Goal: Task Accomplishment & Management: Use online tool/utility

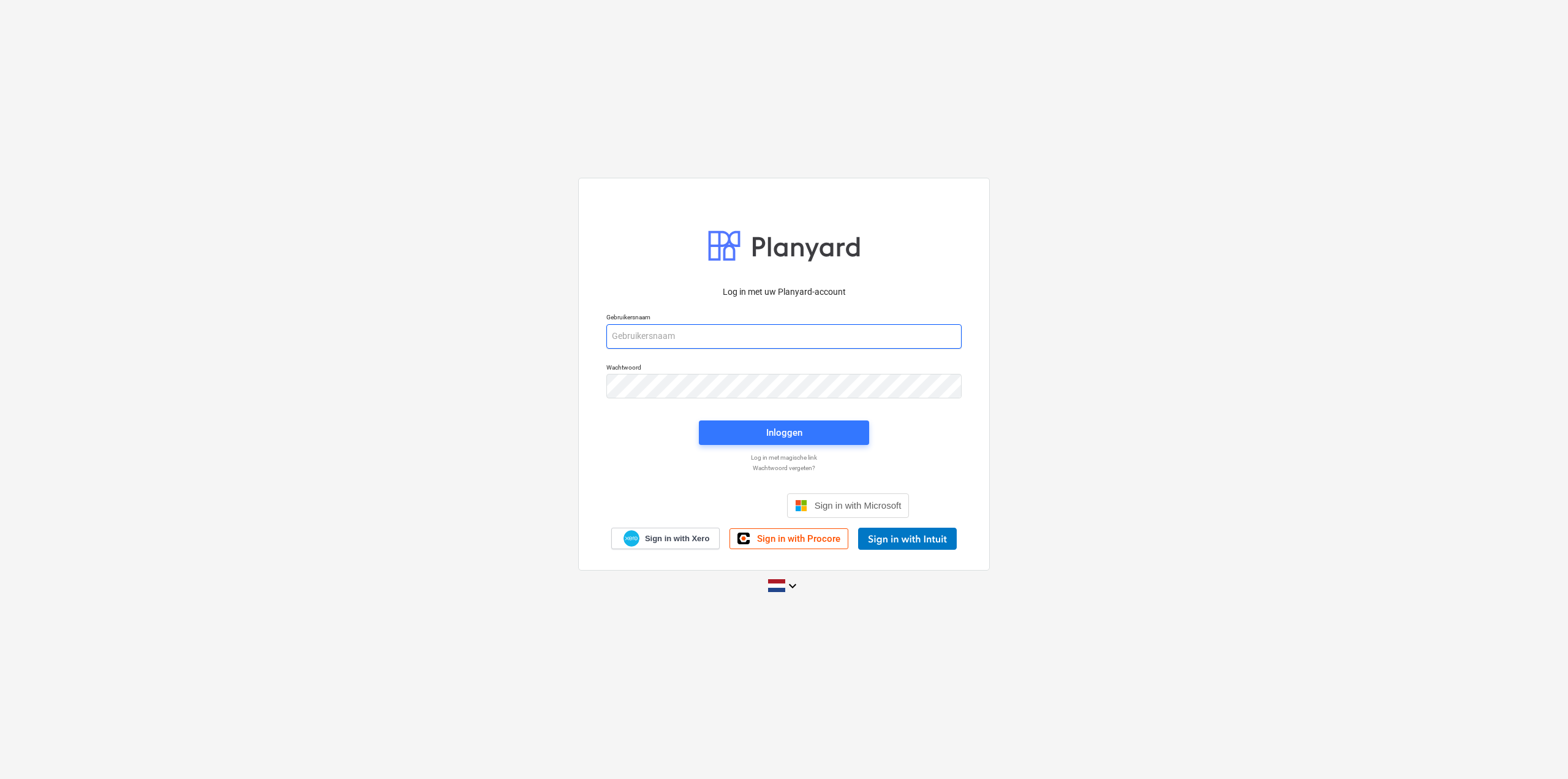
type input "[EMAIL_ADDRESS][DOMAIN_NAME]"
click at [806, 420] on div "Inloggen" at bounding box center [783, 432] width 185 height 39
click at [814, 431] on span "Inloggen" at bounding box center [784, 433] width 141 height 16
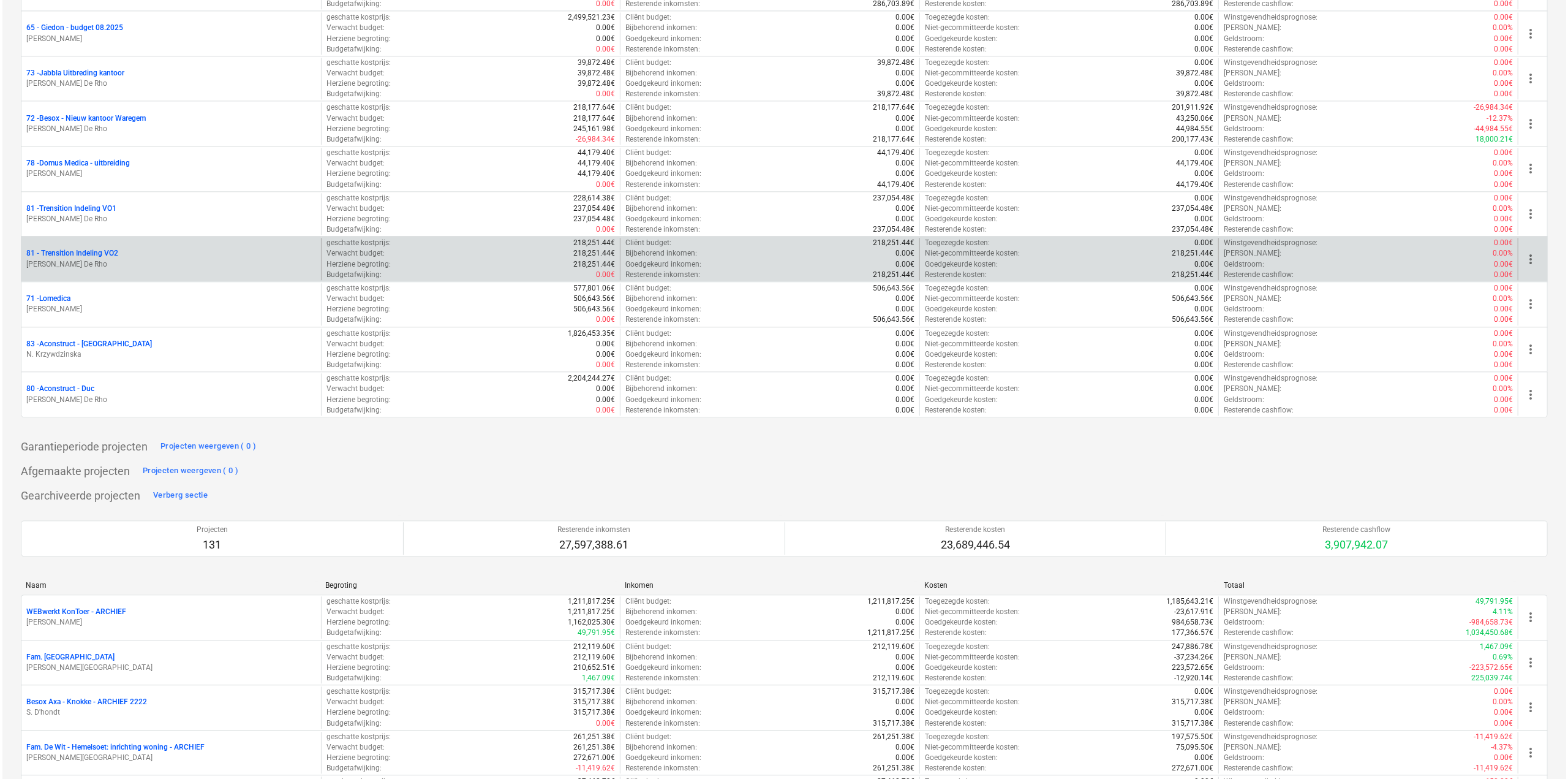
scroll to position [2757, 0]
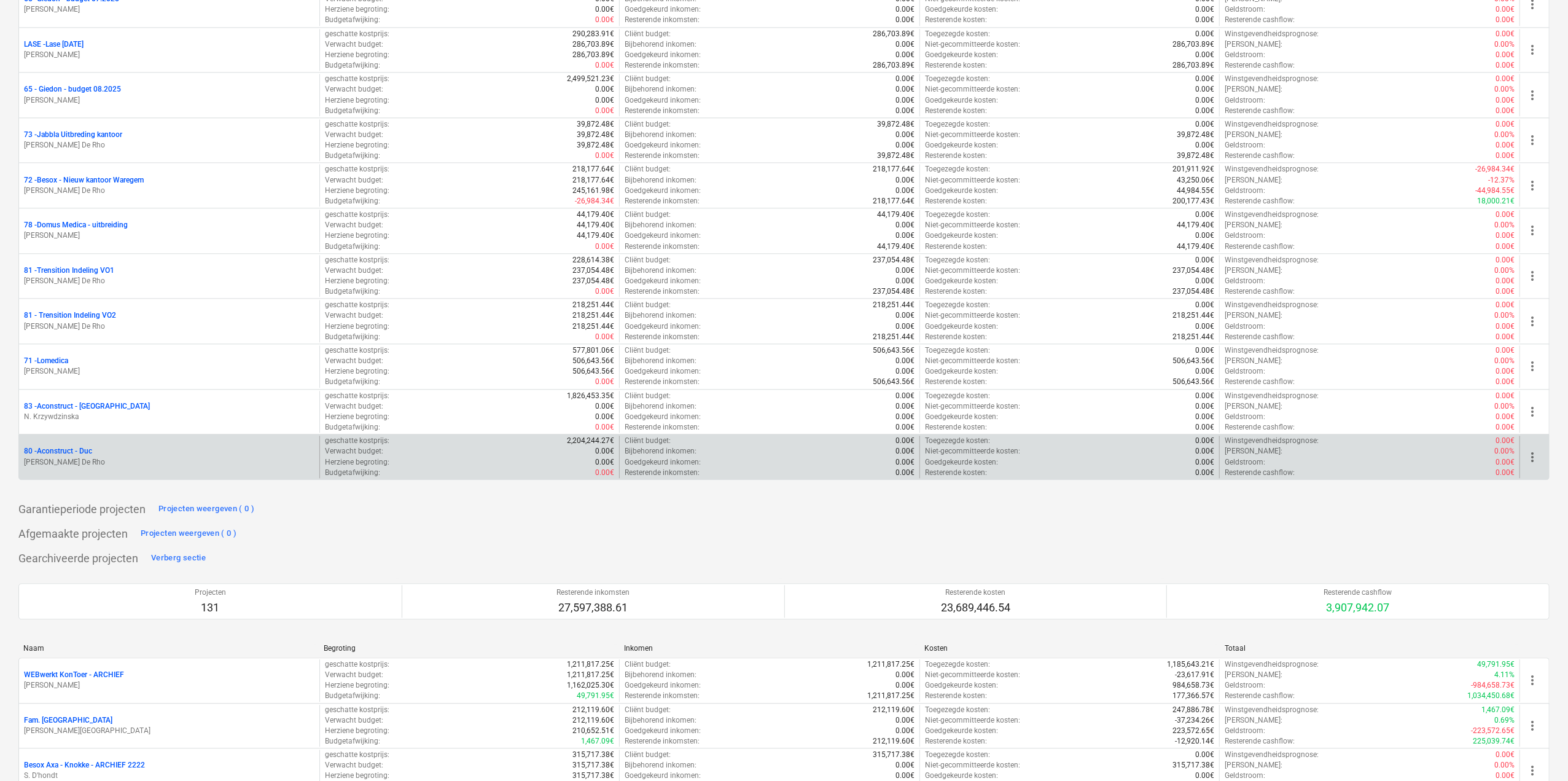
drag, startPoint x: 179, startPoint y: 443, endPoint x: 1529, endPoint y: 442, distance: 1349.3
click at [1529, 450] on span "more_vert" at bounding box center [1532, 457] width 15 height 15
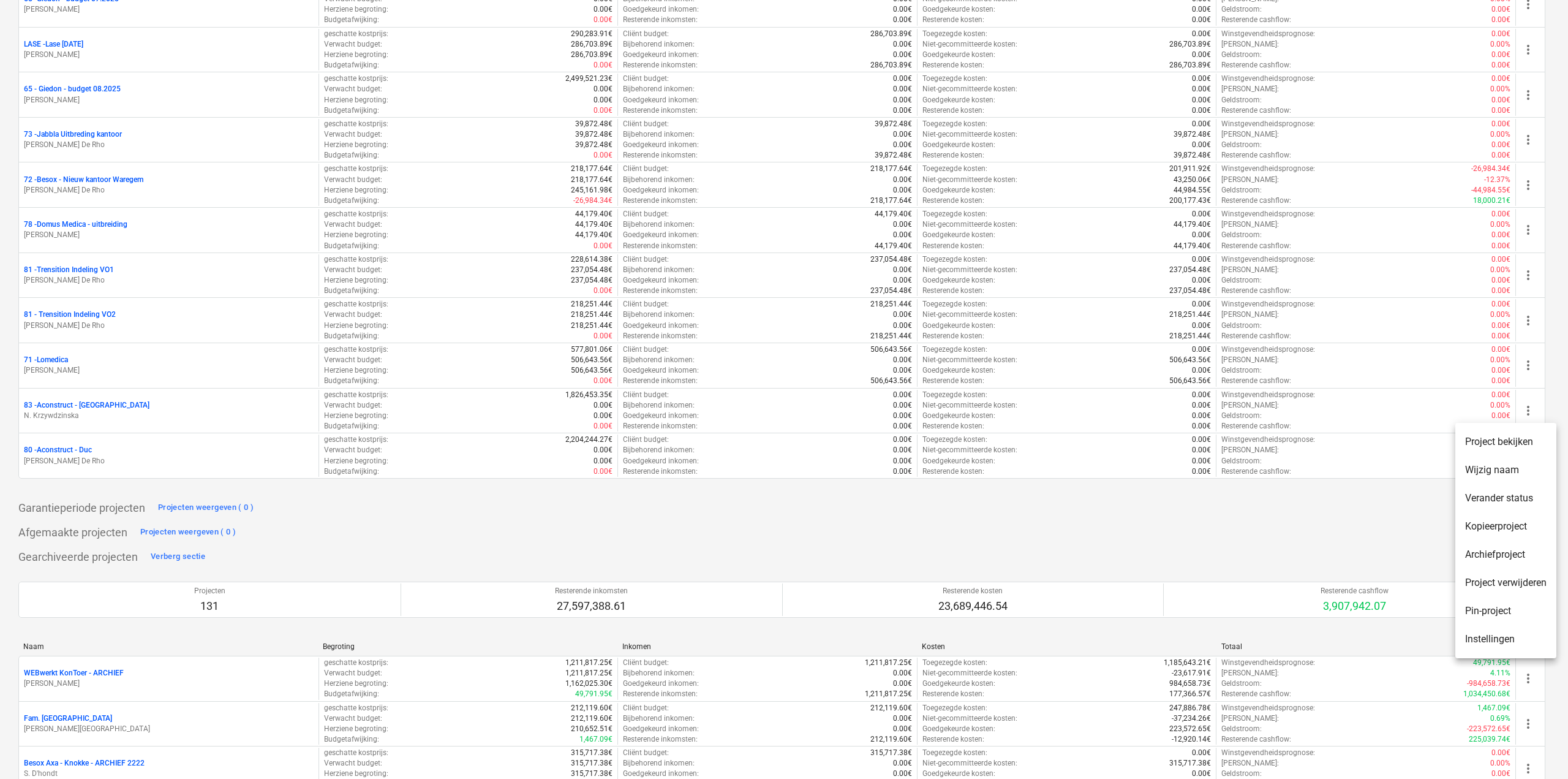
click at [1516, 608] on li "Pin-project" at bounding box center [1505, 610] width 101 height 28
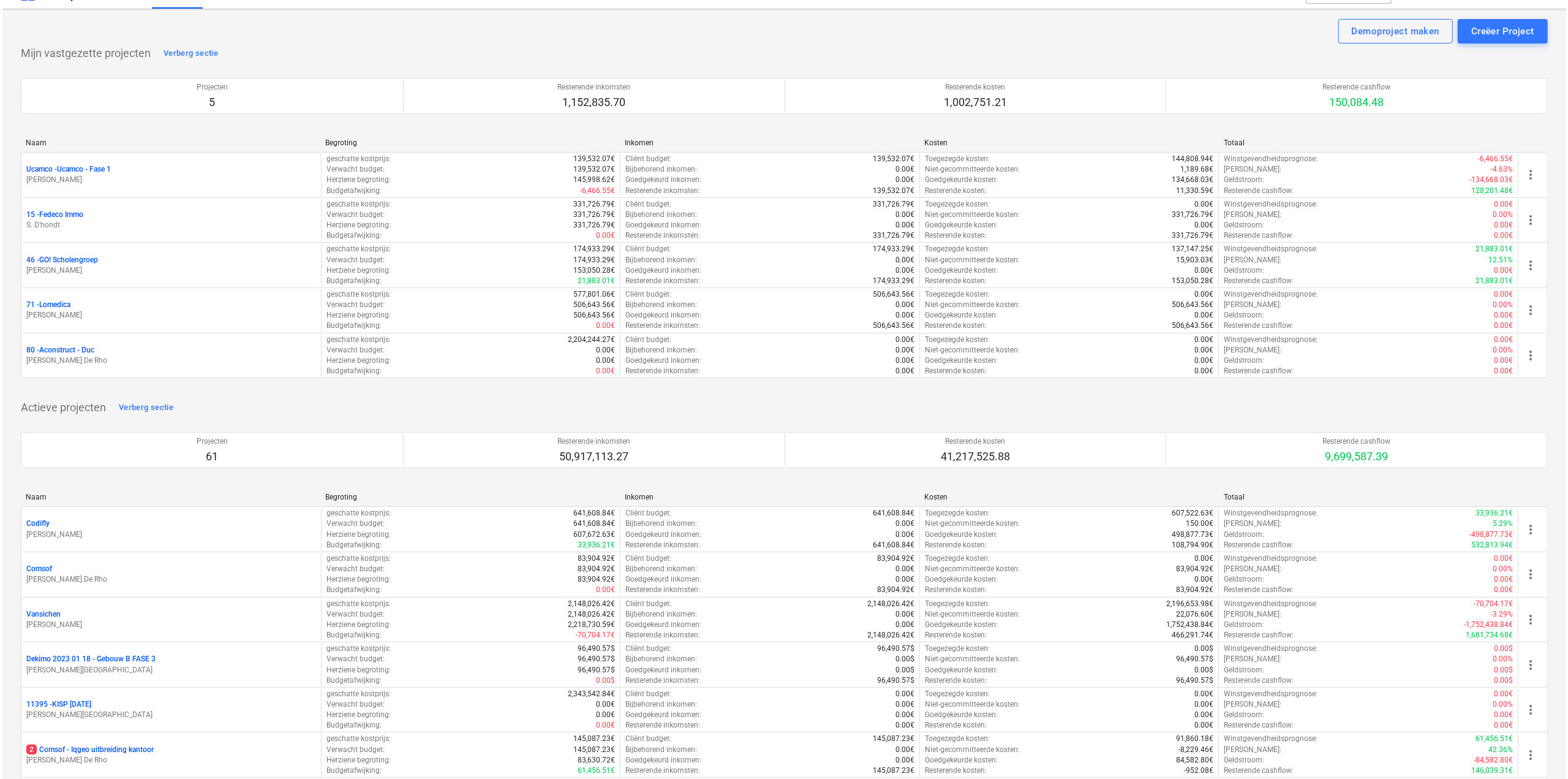
scroll to position [0, 0]
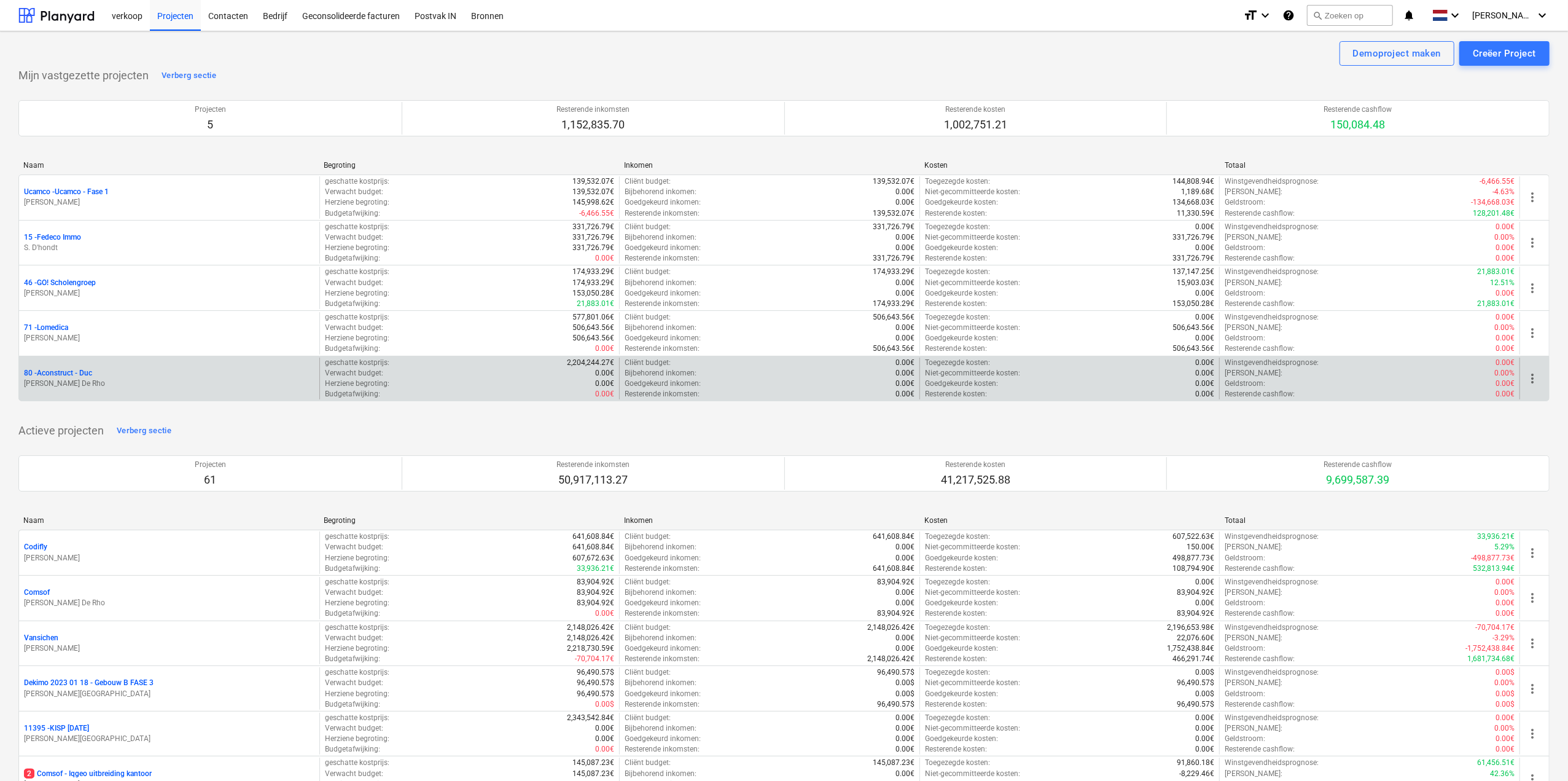
click at [85, 369] on p "80 - Aconstruct - Duc" at bounding box center [58, 373] width 68 height 10
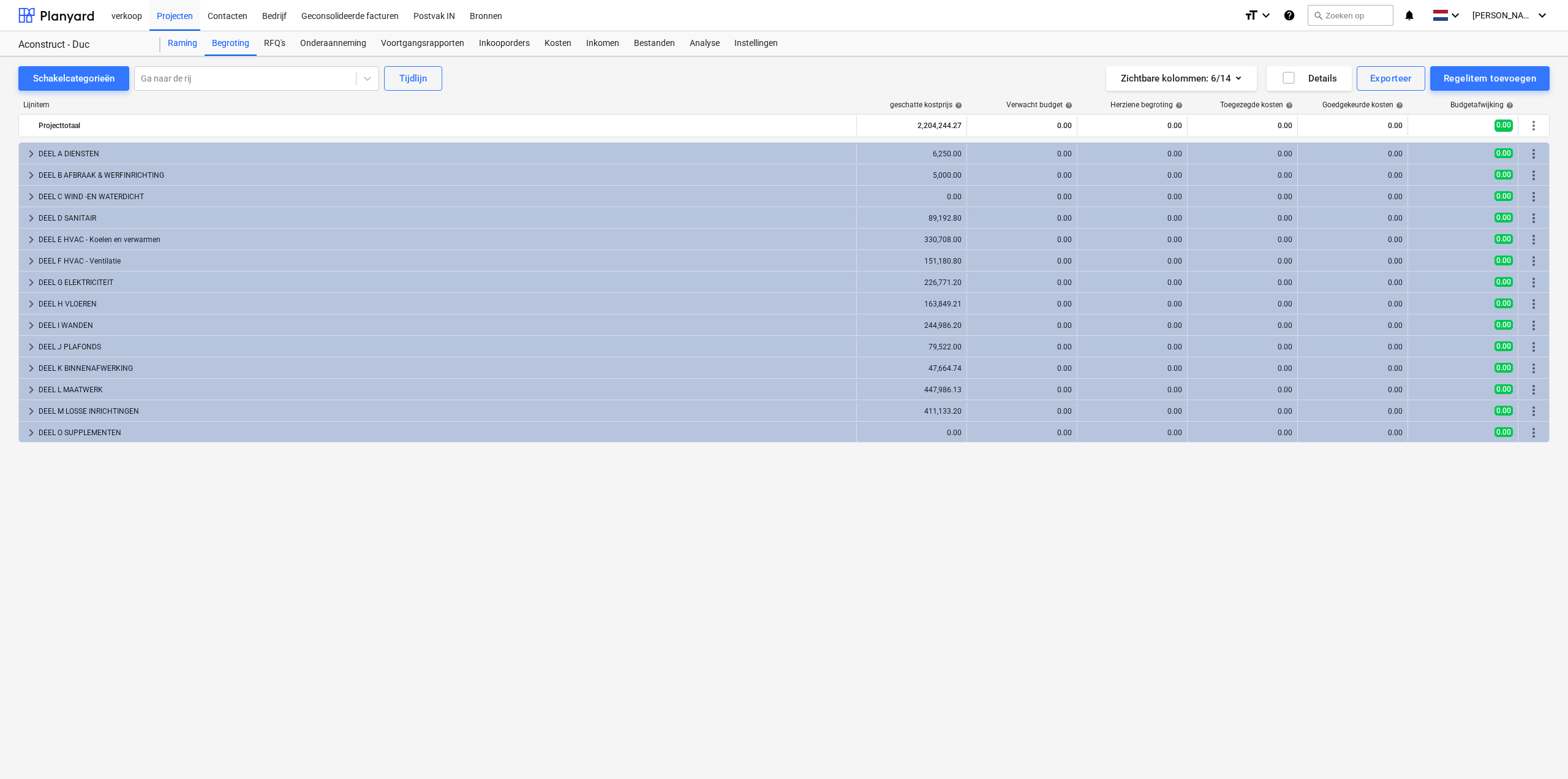
click at [181, 47] on div "Raming" at bounding box center [183, 43] width 44 height 25
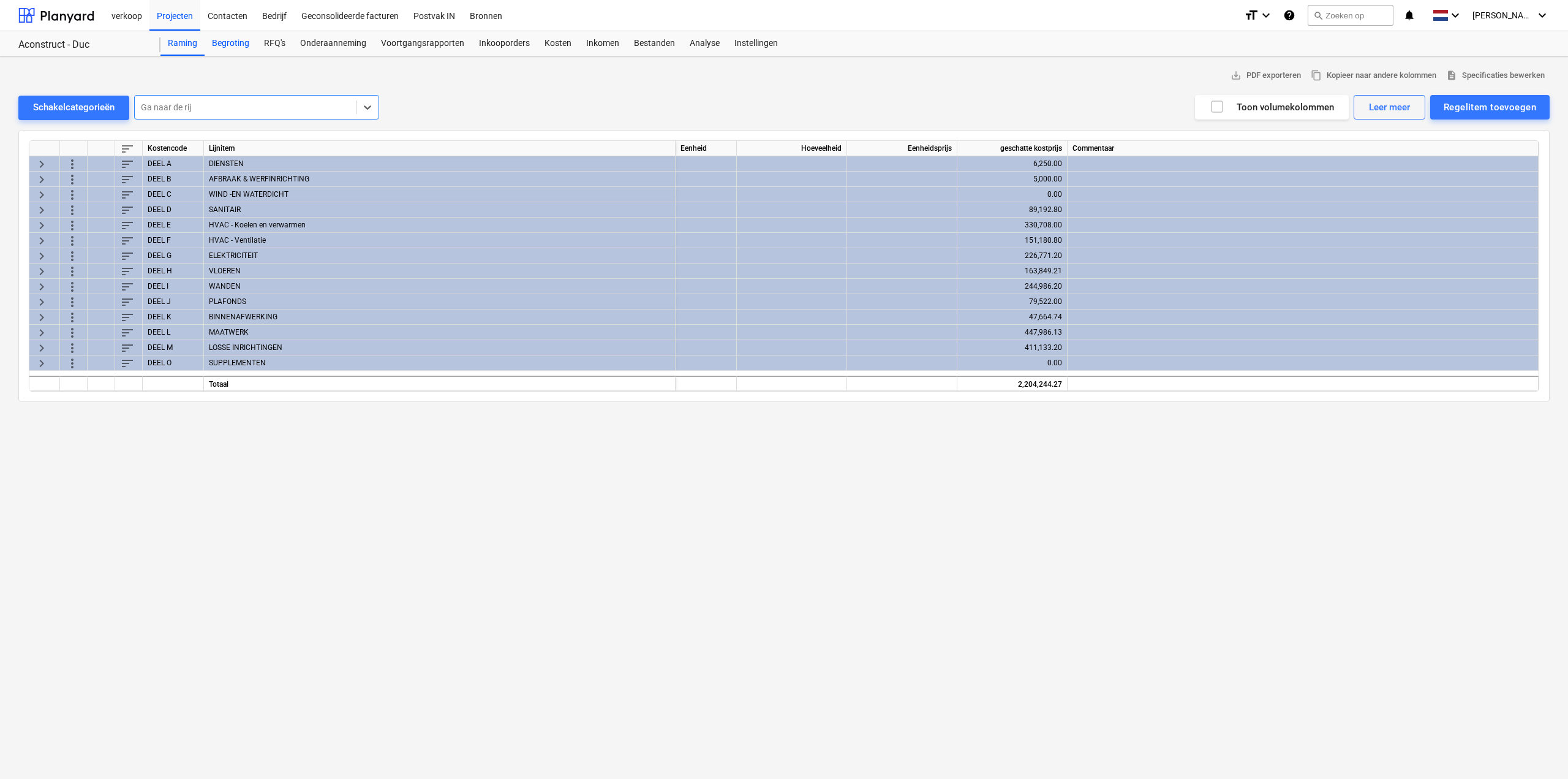
click at [221, 45] on div "Begroting" at bounding box center [230, 43] width 52 height 25
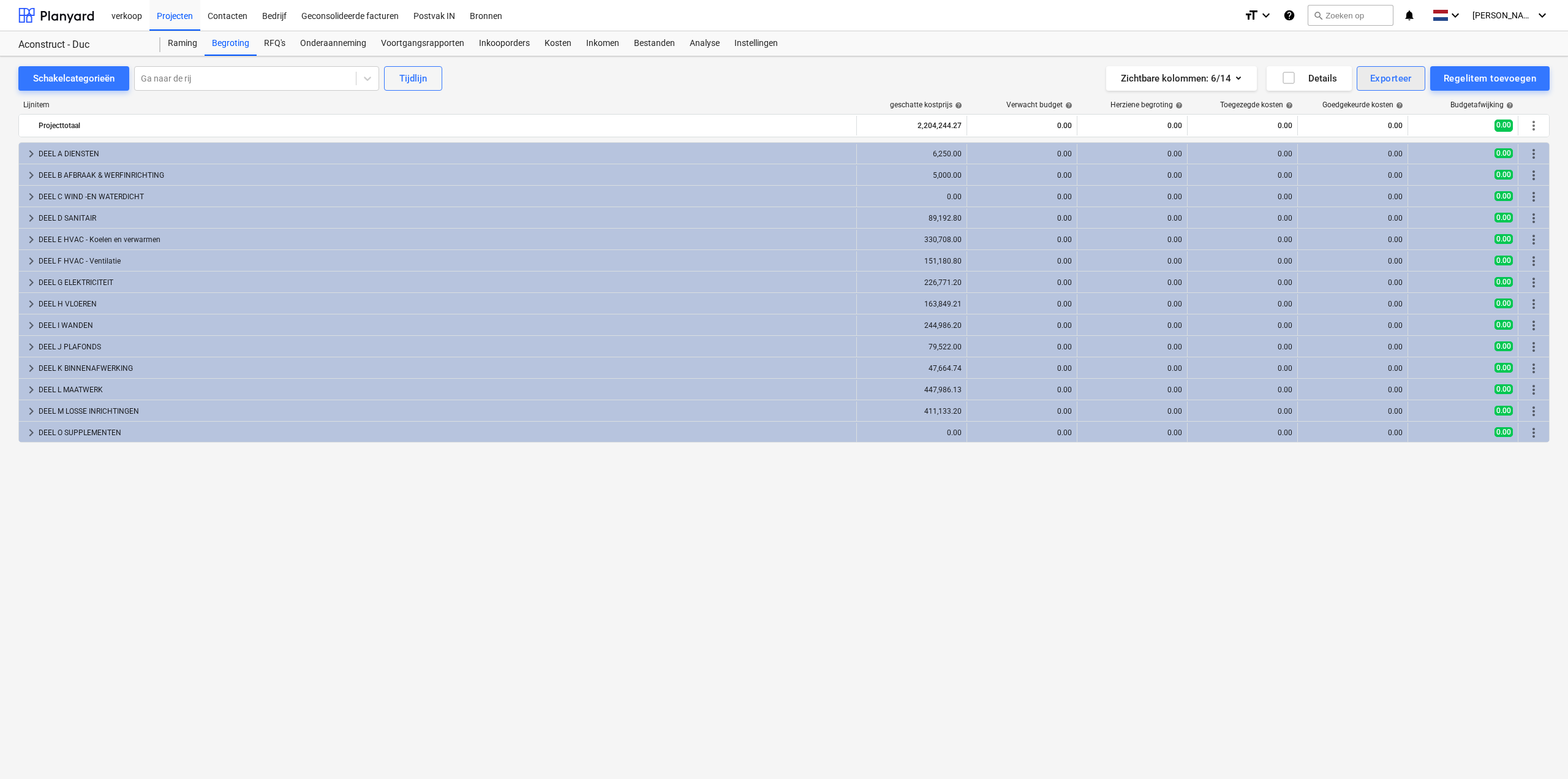
click at [1394, 74] on div "Exporteer" at bounding box center [1391, 79] width 42 height 16
click at [656, 72] on div at bounding box center [784, 389] width 1568 height 779
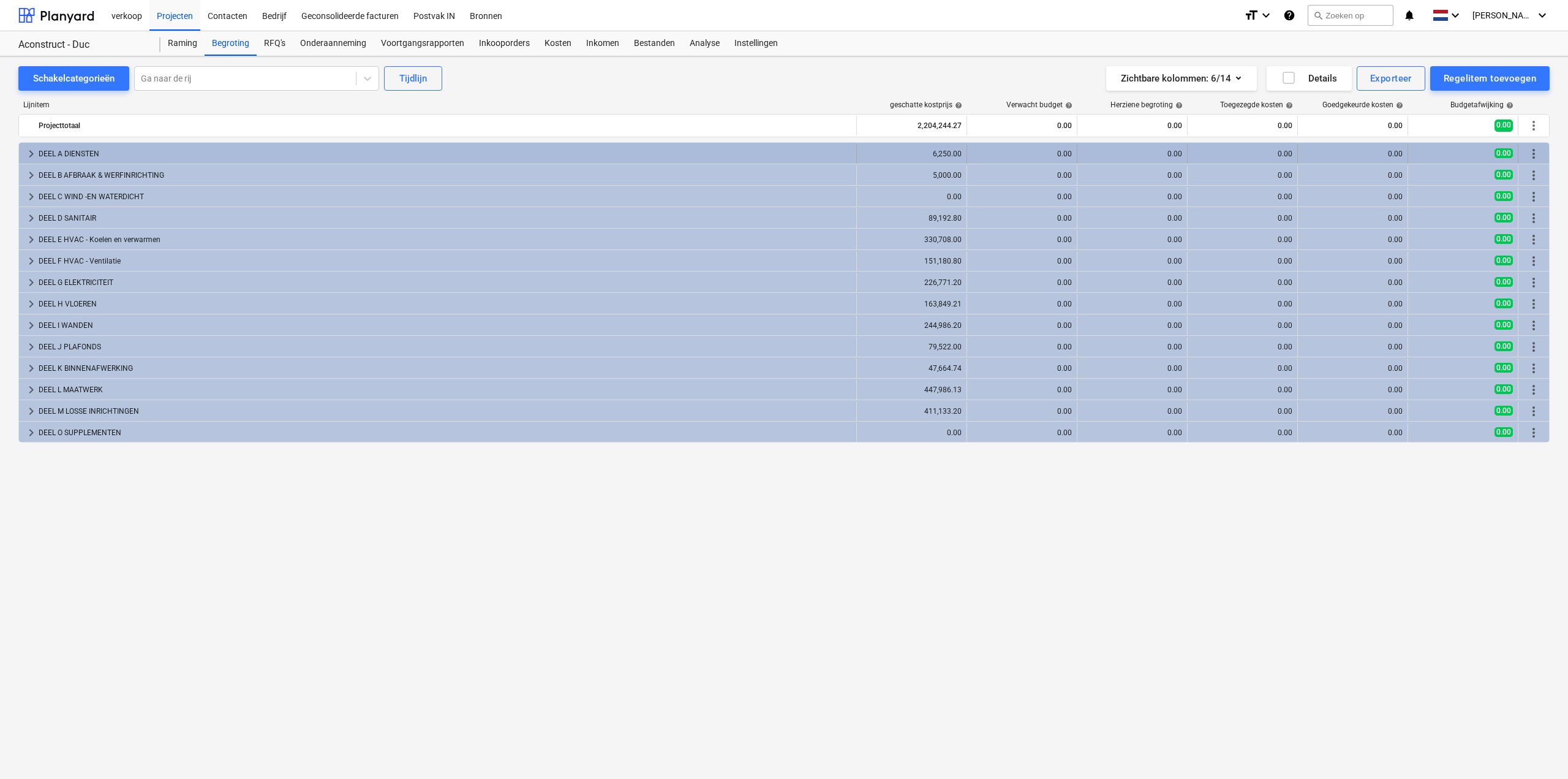
click at [36, 152] on span "keyboard_arrow_right" at bounding box center [31, 154] width 15 height 15
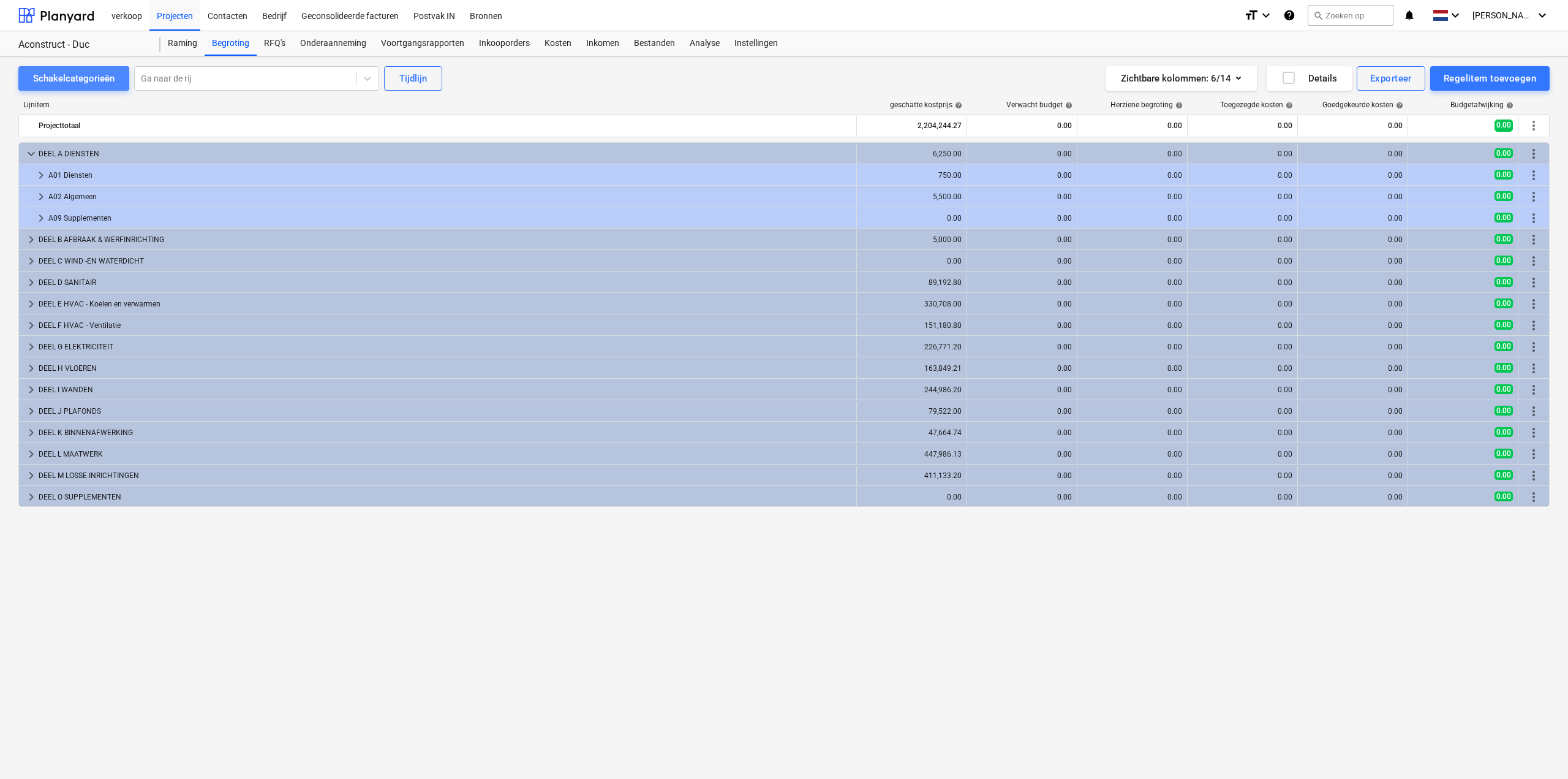
click at [84, 77] on div "Schakelcategorieën" at bounding box center [74, 79] width 82 height 16
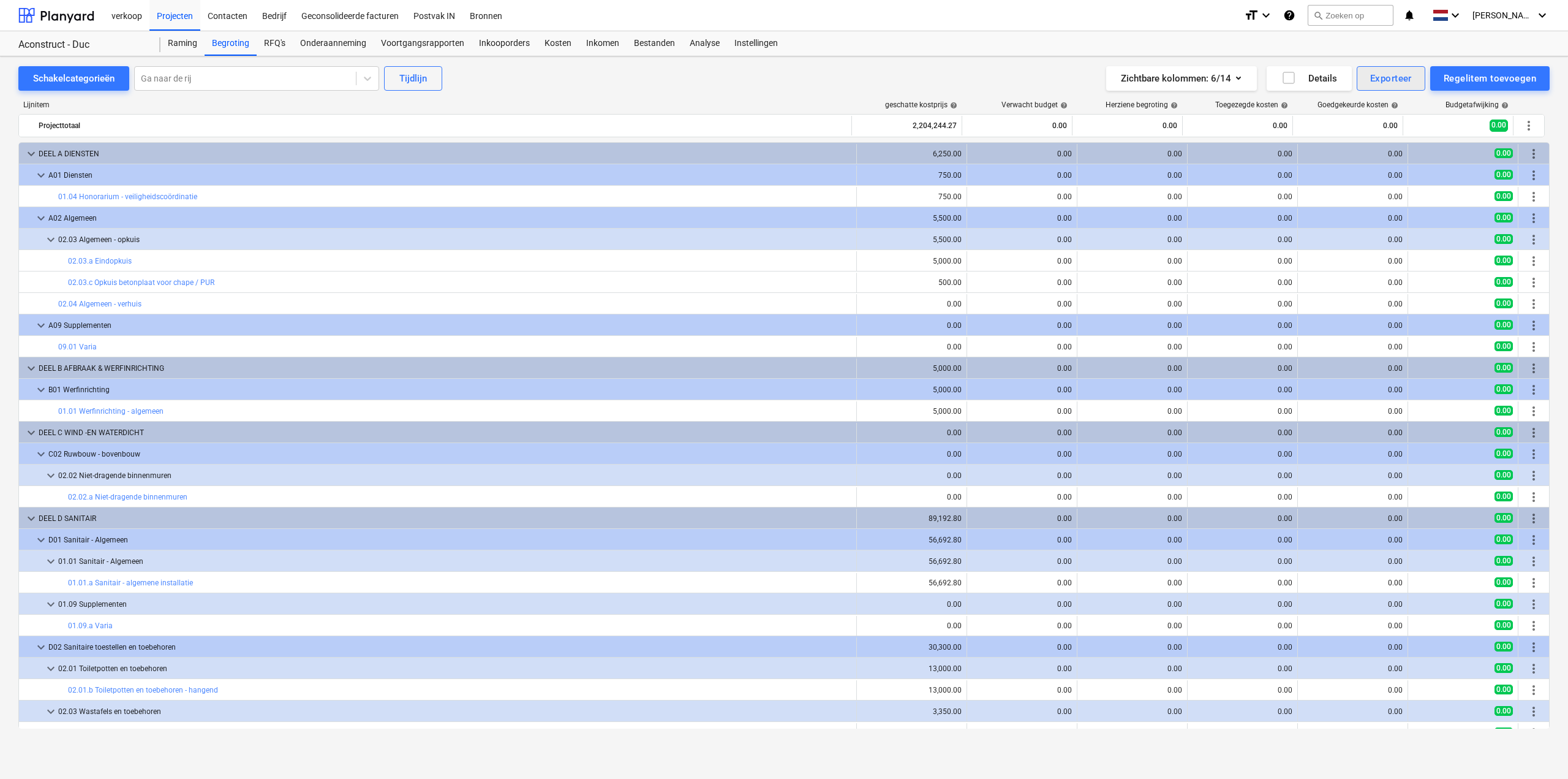
click at [1398, 77] on div "Exporteer" at bounding box center [1391, 79] width 42 height 16
click at [1379, 132] on div "XLSX (alleen zichtbare kolommen)" at bounding box center [1344, 130] width 165 height 21
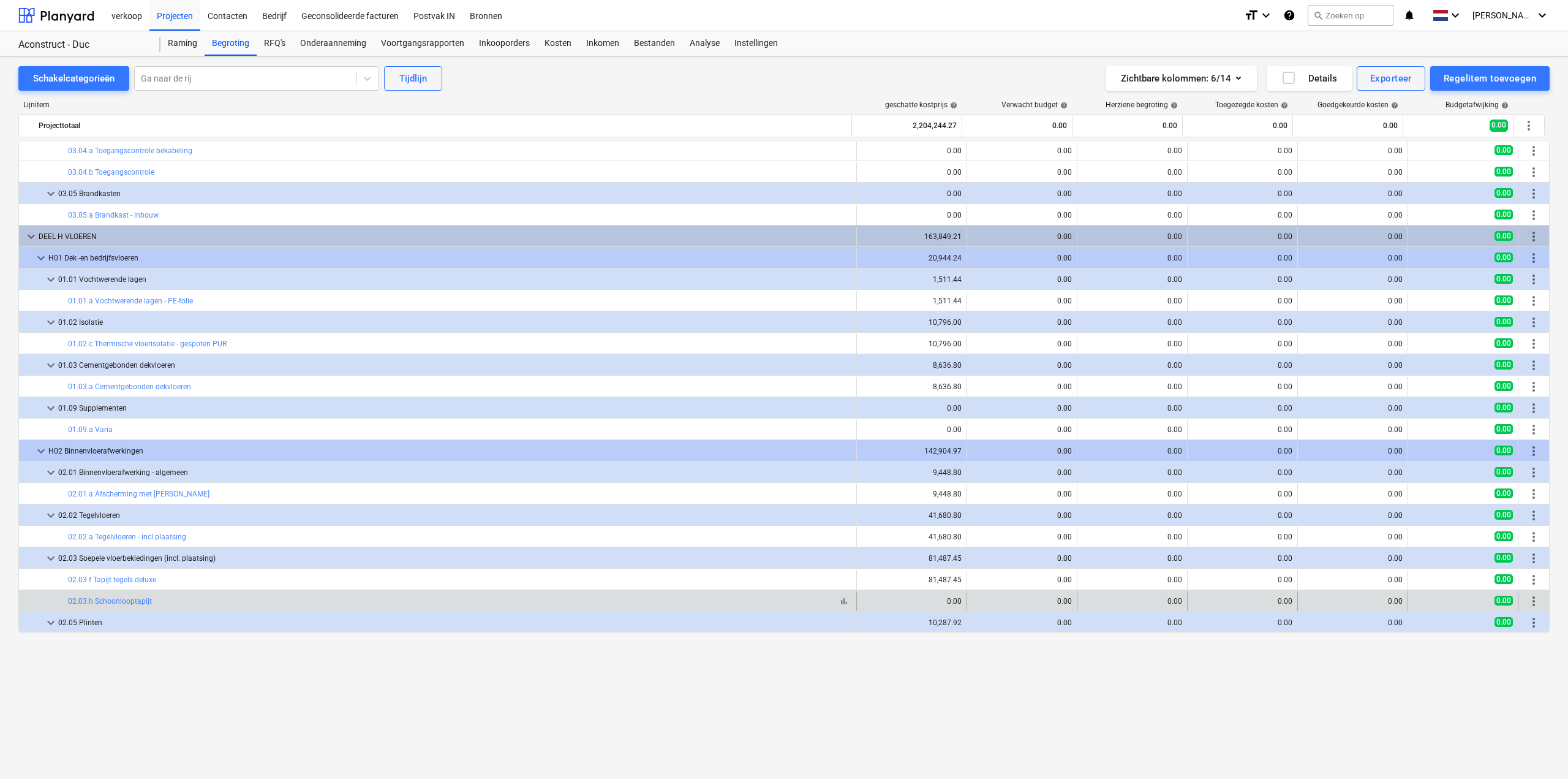
scroll to position [1531, 0]
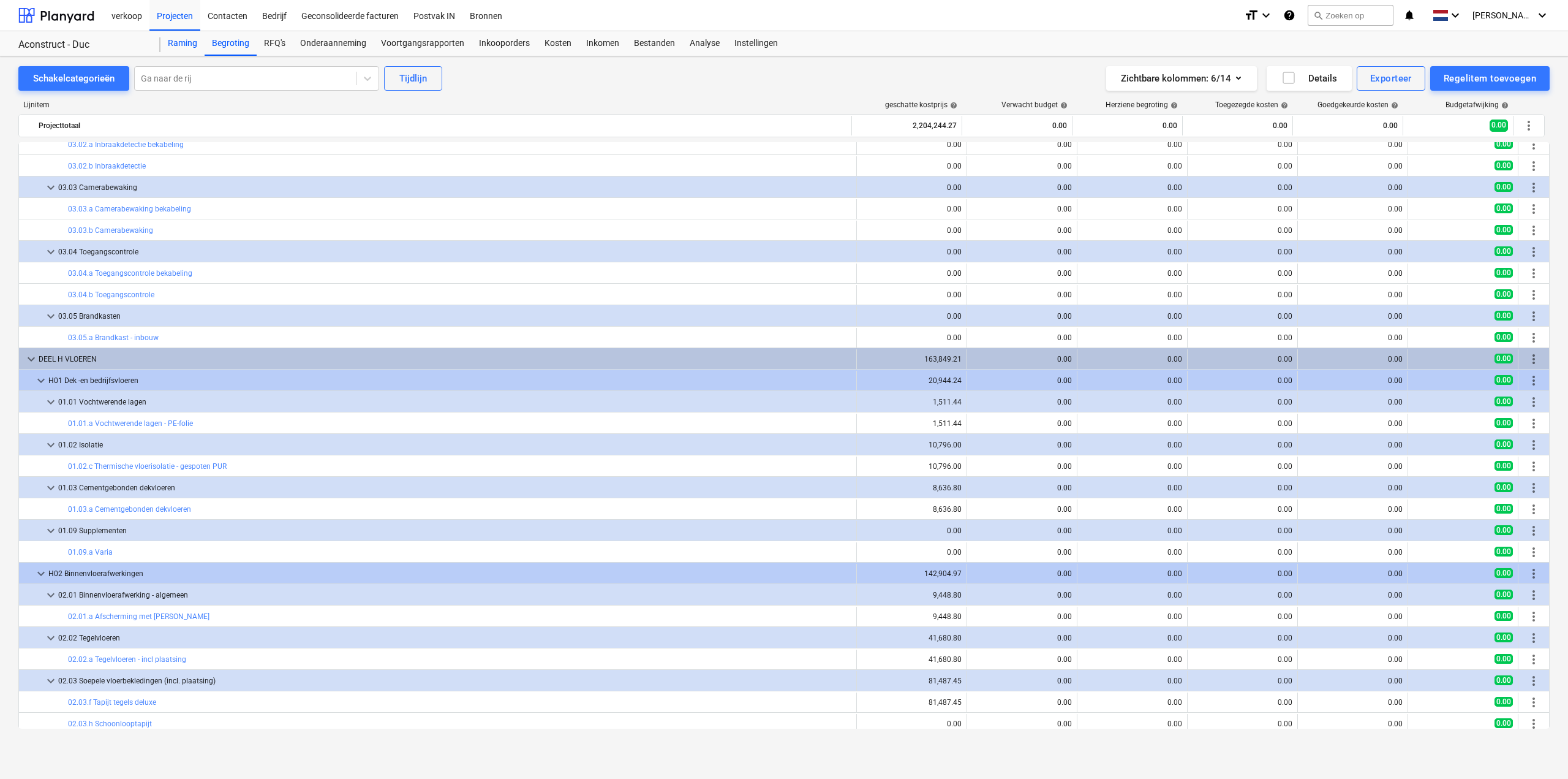
click at [187, 38] on div "Raming" at bounding box center [183, 43] width 44 height 25
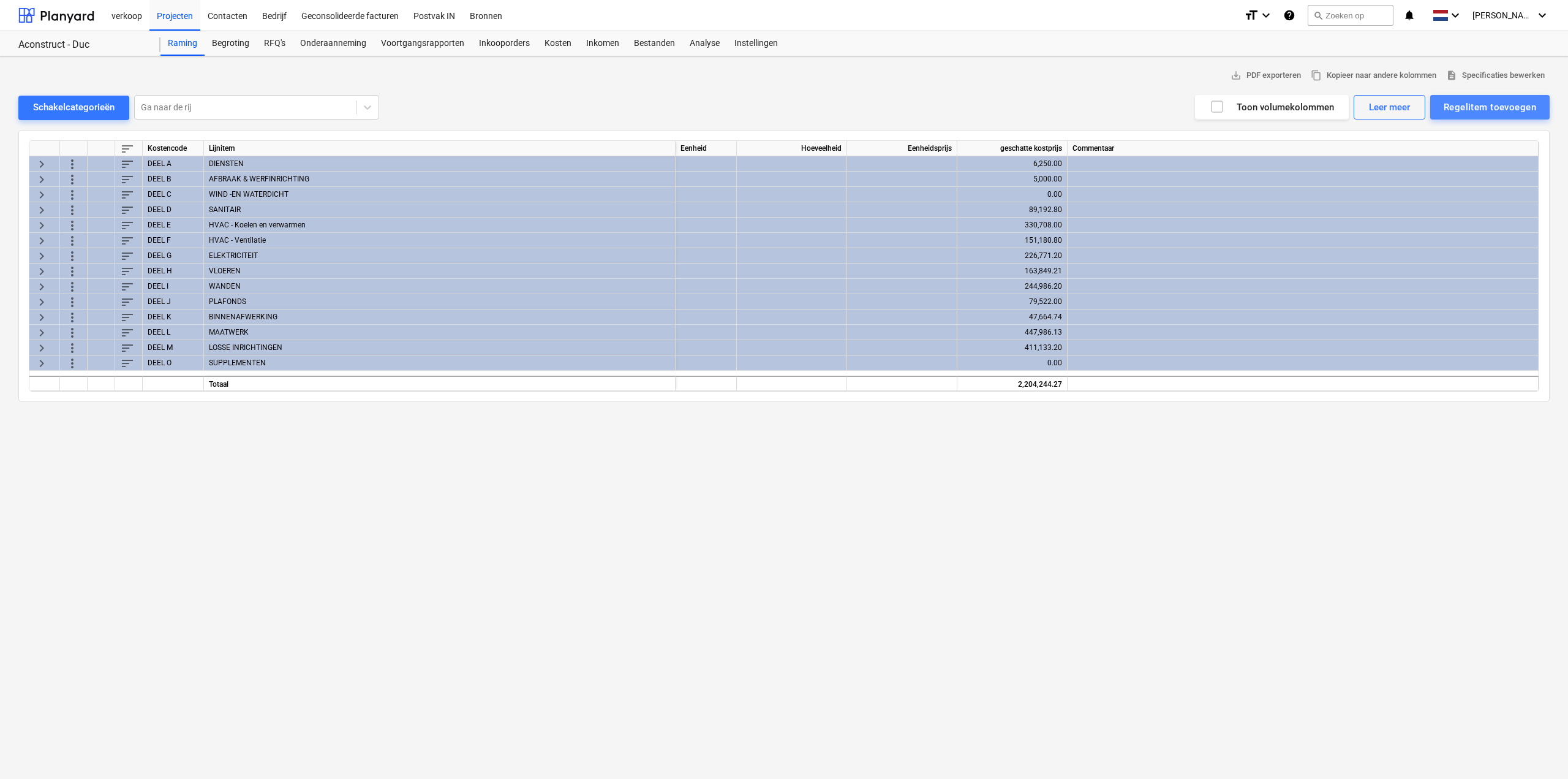
click at [1492, 95] on button "Regelitem toevoegen" at bounding box center [1490, 107] width 120 height 25
click at [1476, 136] on div "Toevoegen vanuit sjabloon" at bounding box center [1483, 137] width 131 height 21
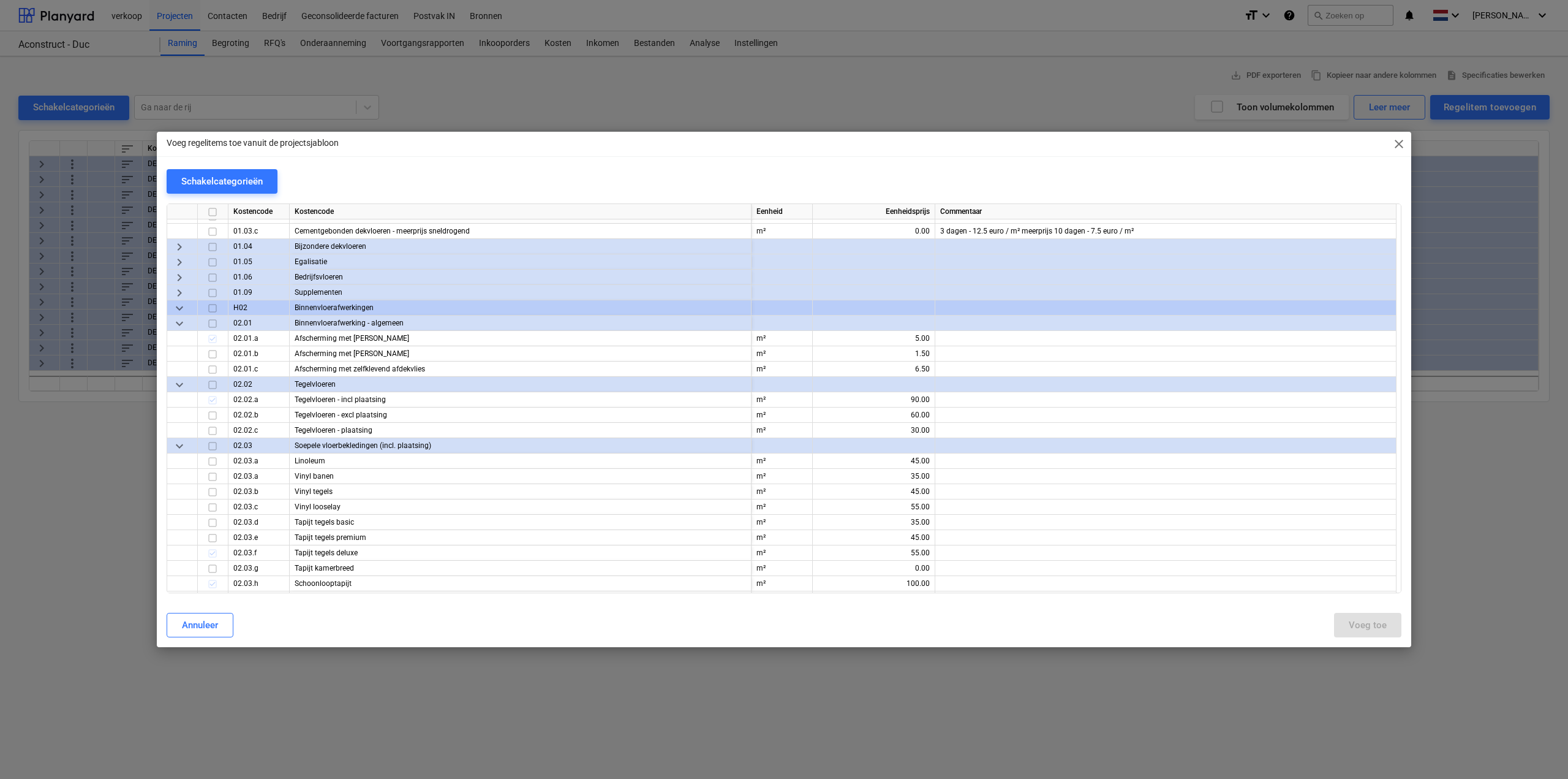
scroll to position [2389, 0]
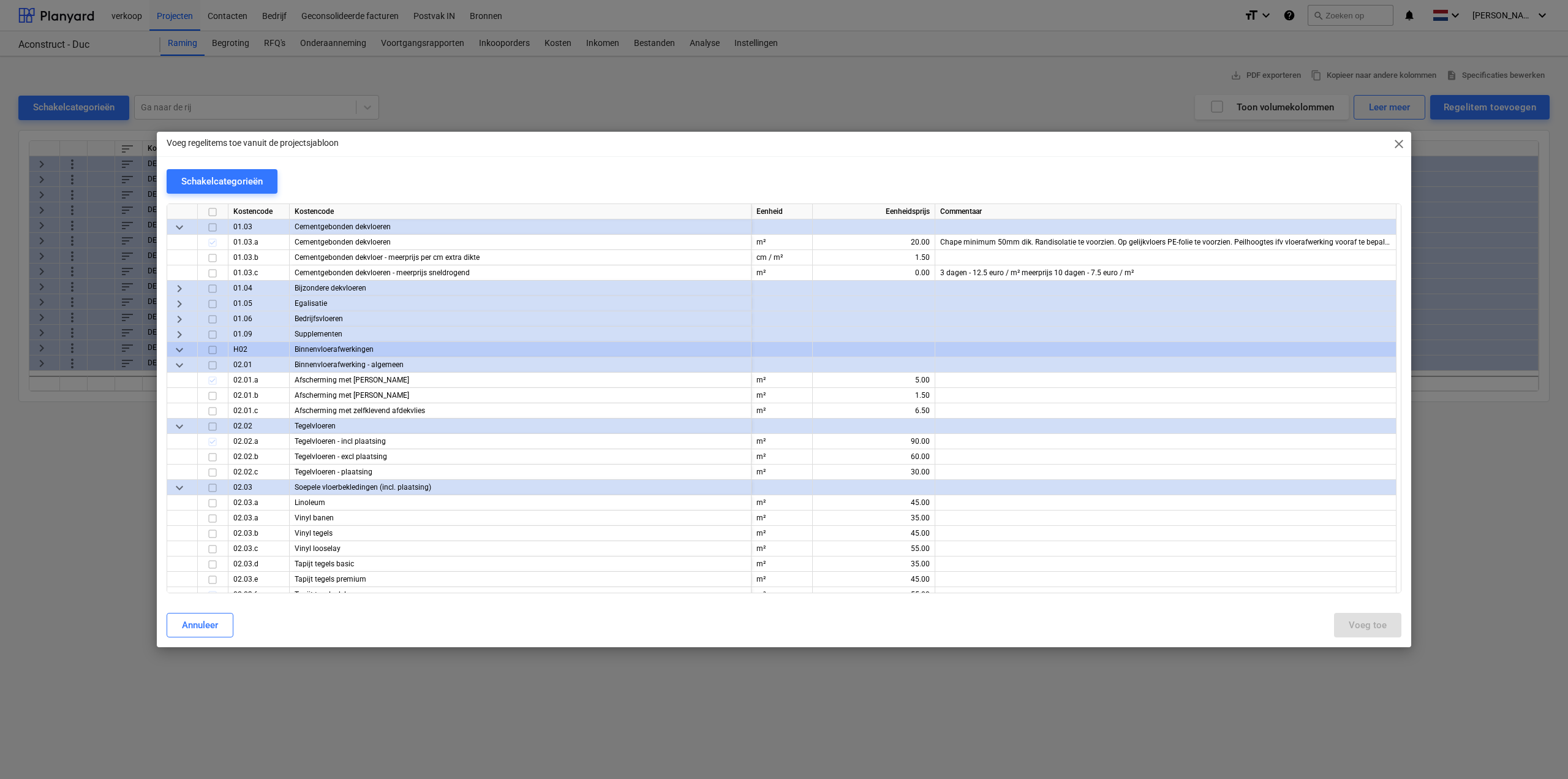
click at [178, 315] on span "keyboard_arrow_right" at bounding box center [180, 319] width 15 height 15
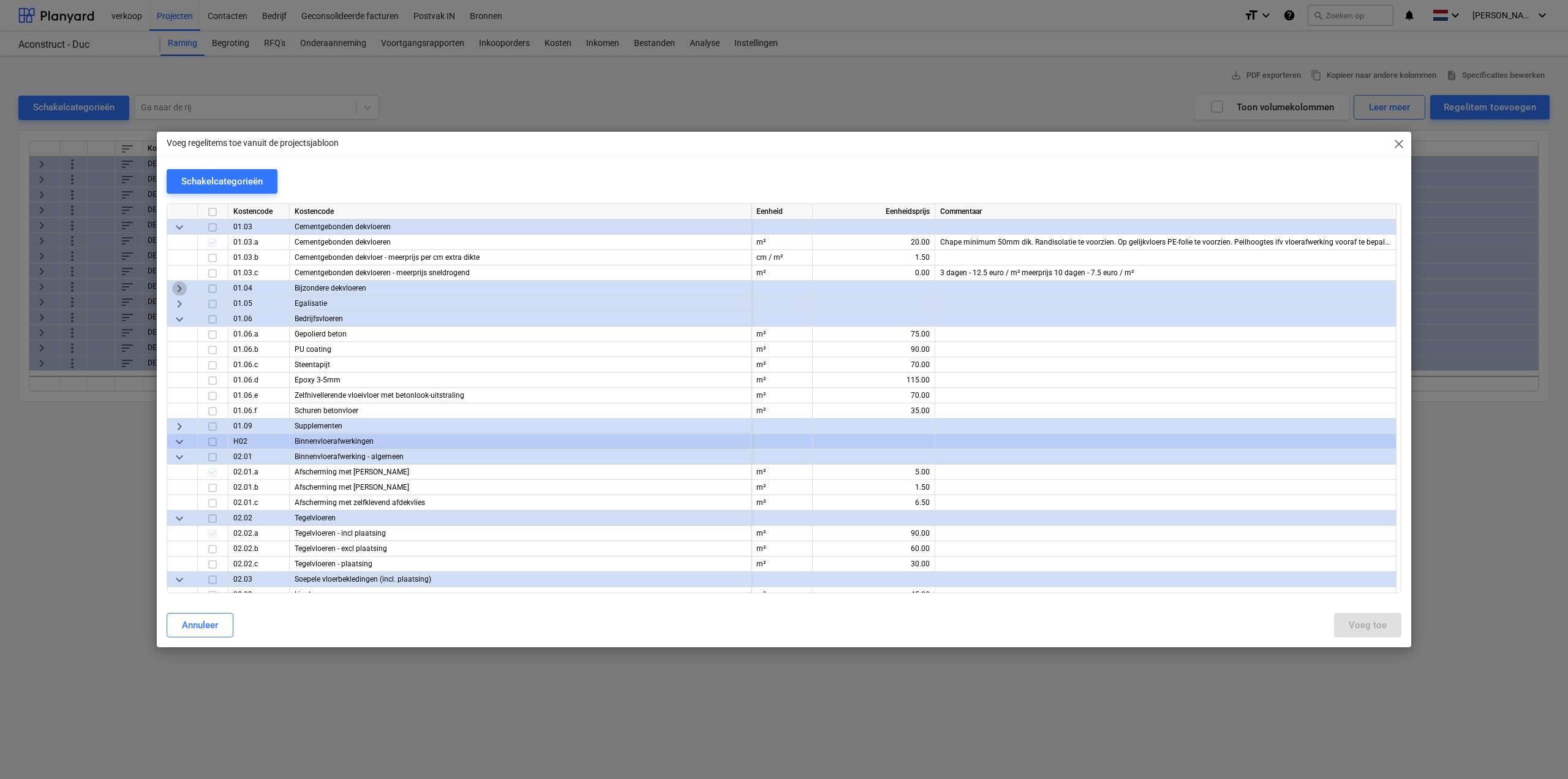
click at [178, 289] on span "keyboard_arrow_right" at bounding box center [180, 288] width 15 height 15
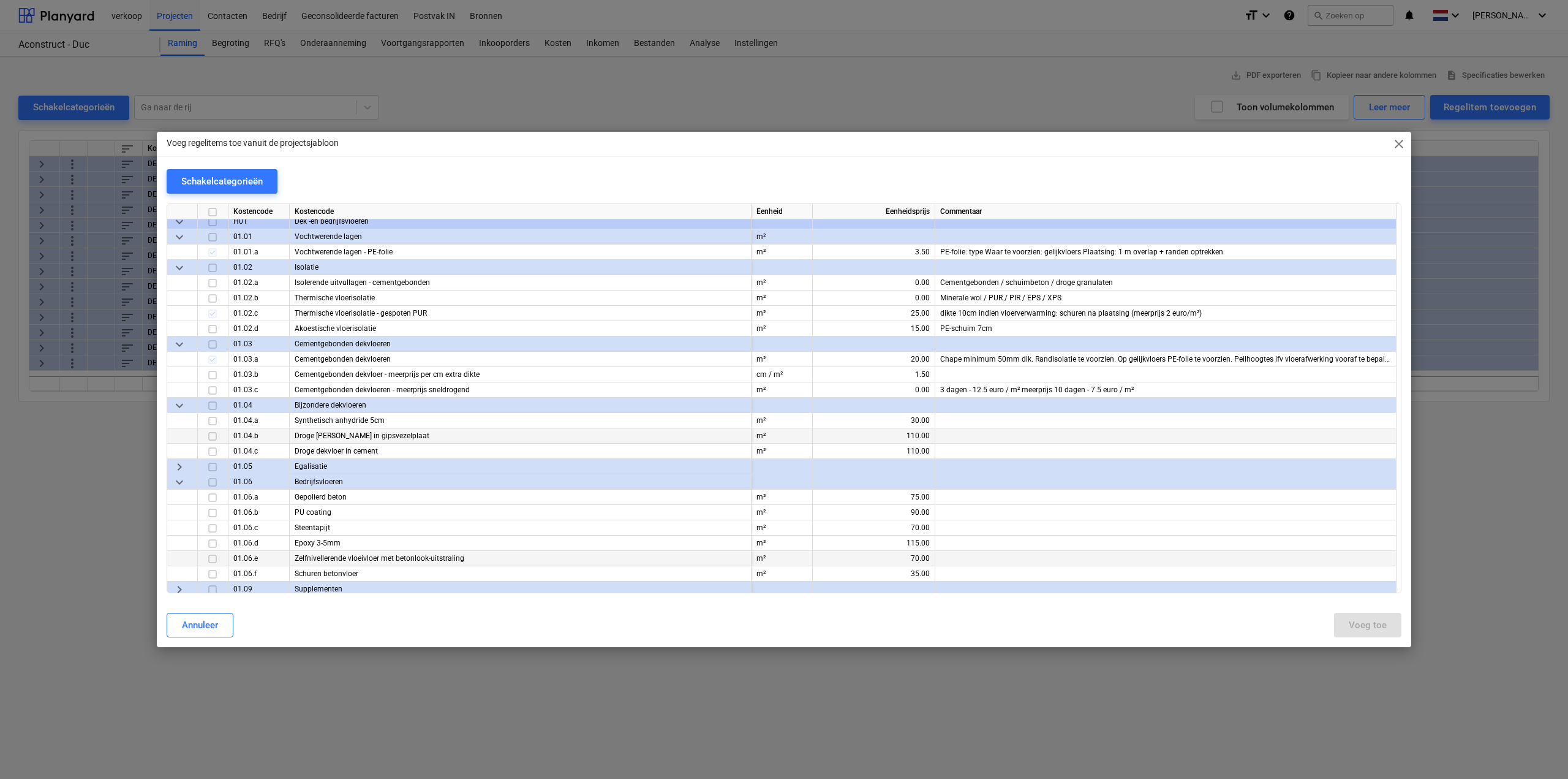
scroll to position [2266, 0]
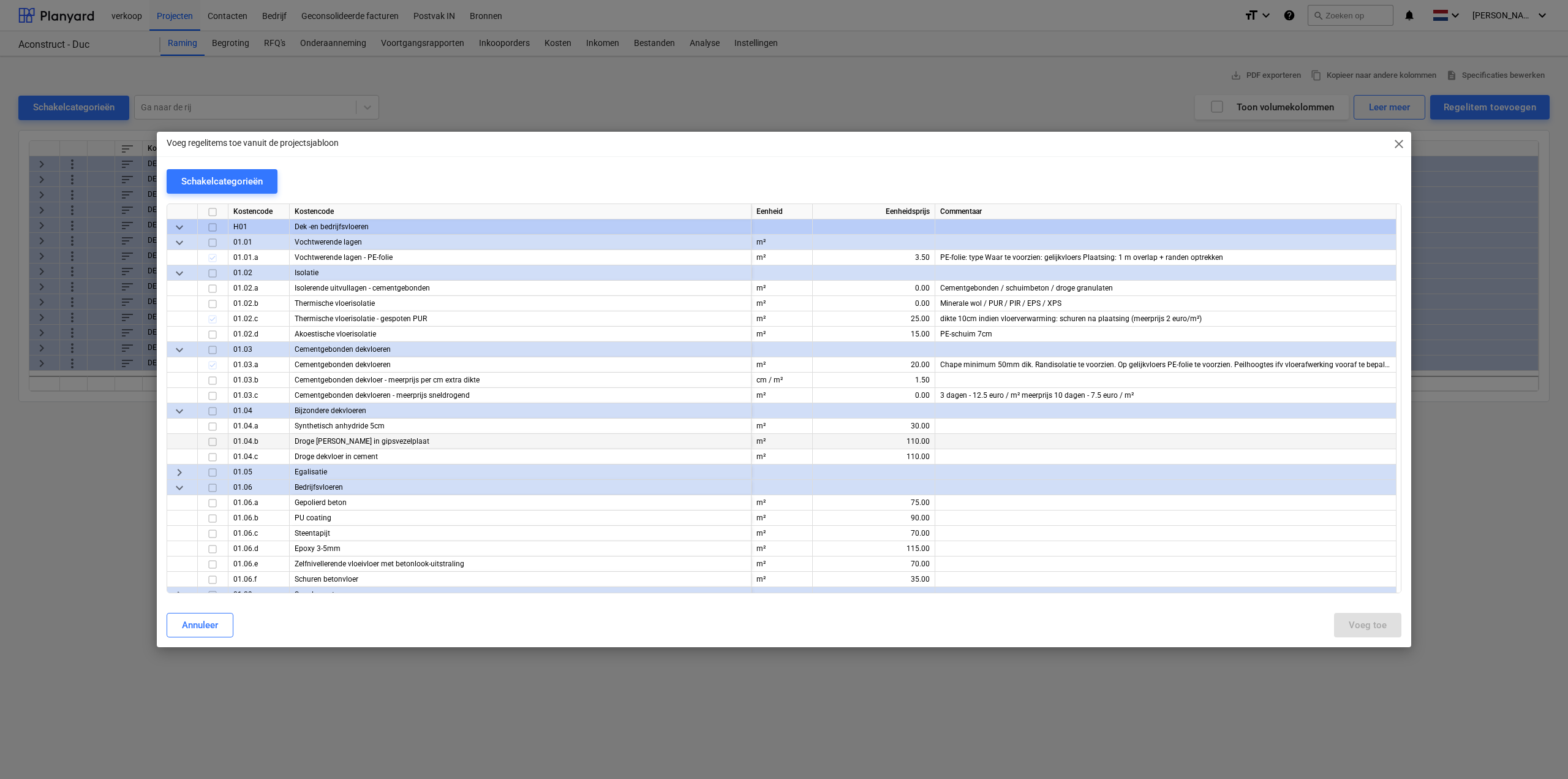
click at [179, 473] on span "keyboard_arrow_right" at bounding box center [180, 472] width 15 height 15
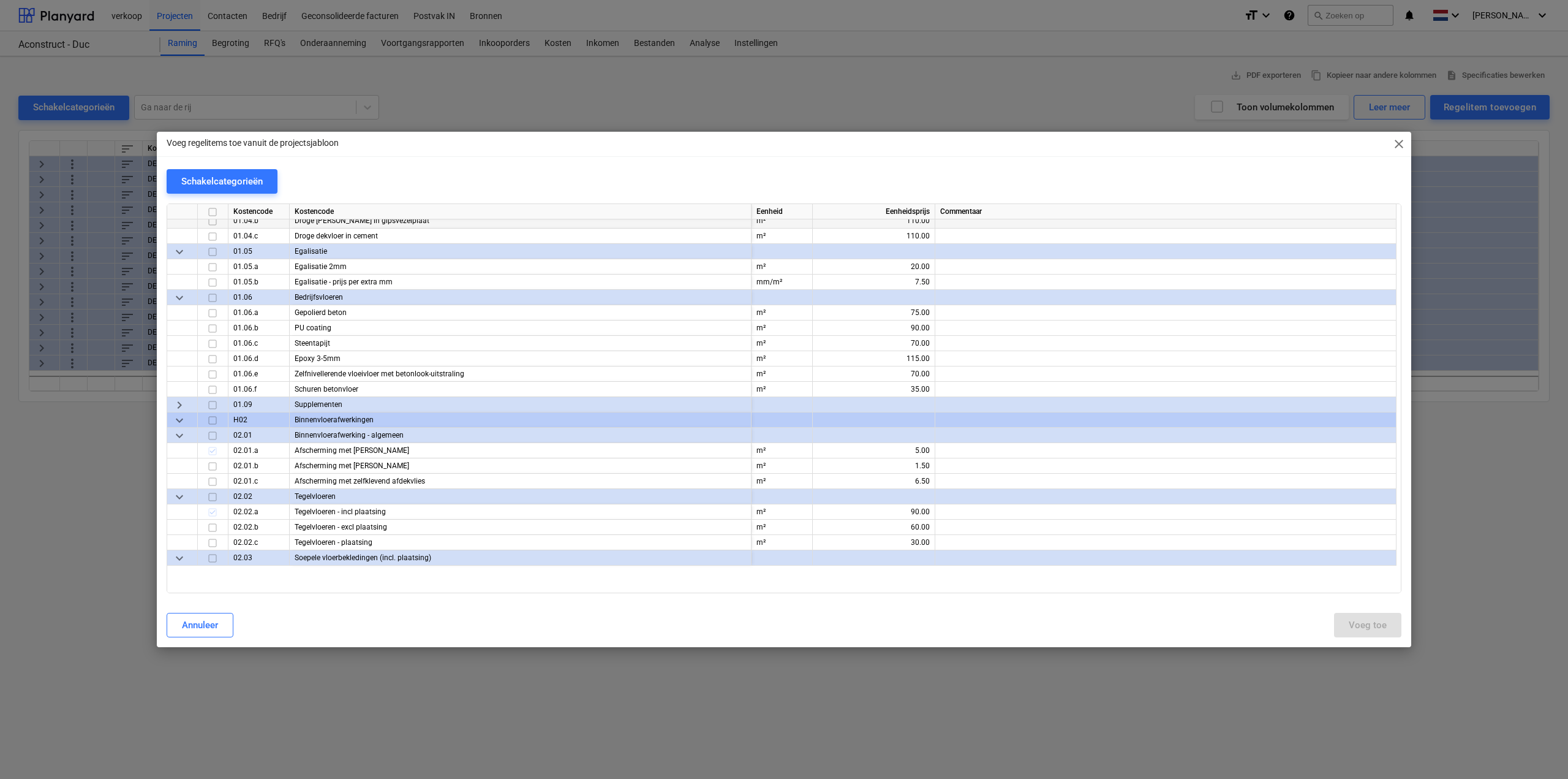
scroll to position [2512, 0]
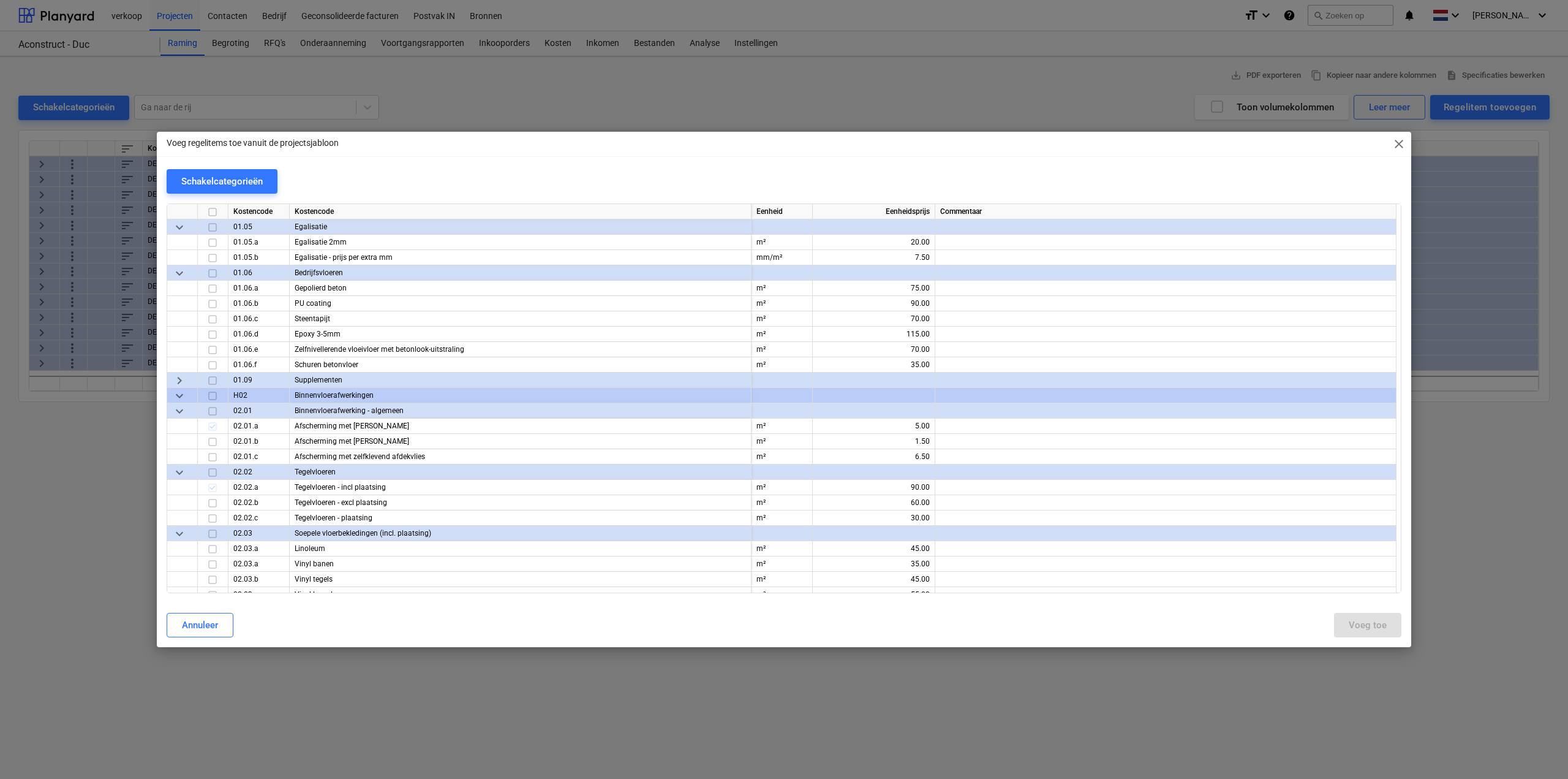
click at [1398, 146] on span "close" at bounding box center [1398, 144] width 15 height 15
